Goal: Complete application form

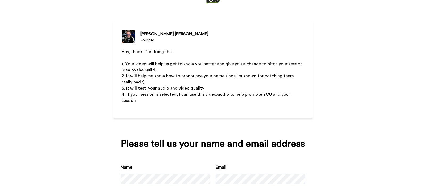
scroll to position [56, 0]
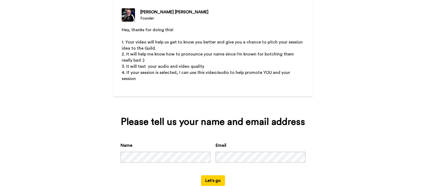
click at [212, 176] on button "Let's go" at bounding box center [213, 180] width 24 height 11
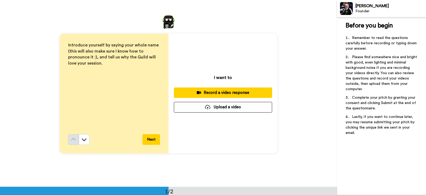
click at [233, 109] on button "Upload a video" at bounding box center [223, 107] width 98 height 10
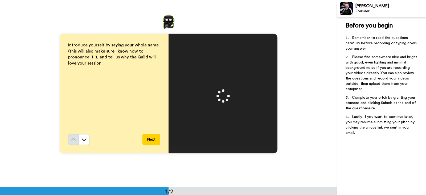
click at [154, 139] on button "Next" at bounding box center [151, 139] width 18 height 11
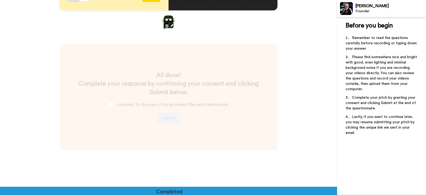
scroll to position [147, 0]
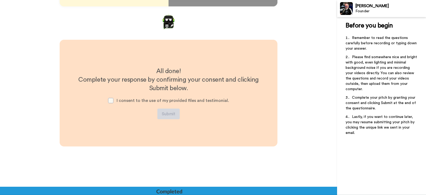
click at [113, 99] on span at bounding box center [110, 100] width 5 height 5
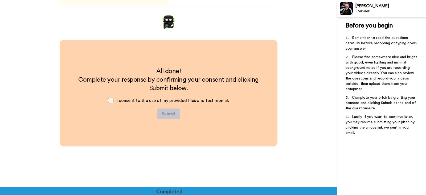
click at [111, 100] on span at bounding box center [110, 100] width 5 height 5
drag, startPoint x: 106, startPoint y: 97, endPoint x: 110, endPoint y: 100, distance: 5.8
click at [106, 98] on div "I consent to the use of my provided files and testimonial." at bounding box center [168, 100] width 129 height 16
click at [111, 101] on span at bounding box center [110, 100] width 5 height 5
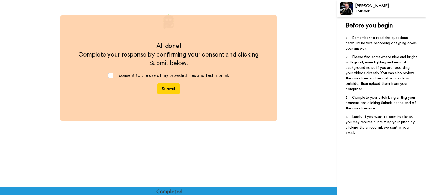
scroll to position [173, 0]
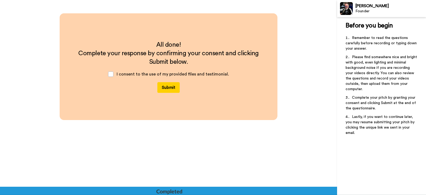
click at [166, 89] on button "Submit" at bounding box center [168, 87] width 22 height 11
